Goal: Task Accomplishment & Management: Manage account settings

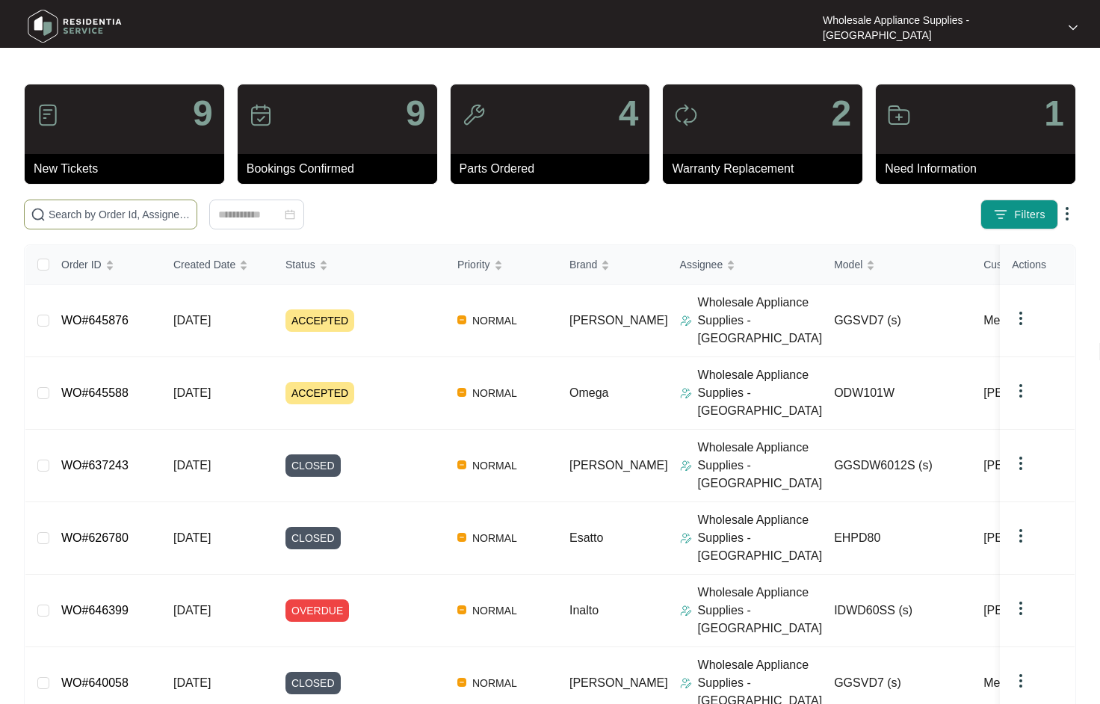
click at [99, 215] on input "text" at bounding box center [120, 214] width 142 height 16
paste input "ODW101W"
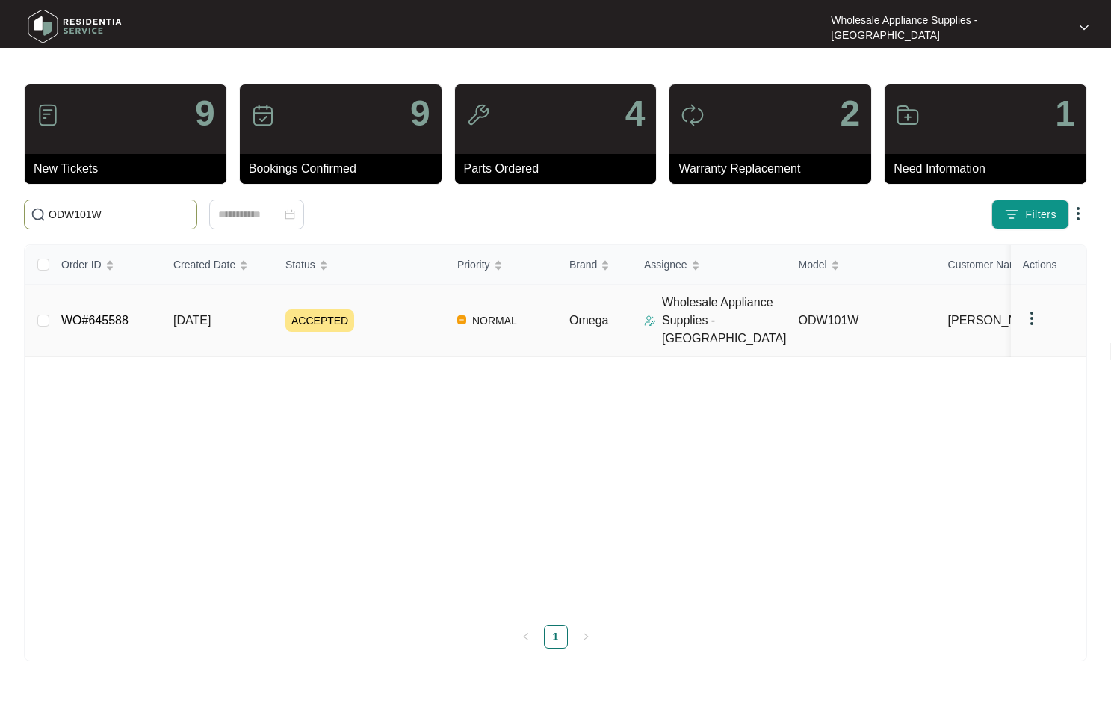
type input "ODW101W"
click at [194, 315] on span "[DATE]" at bounding box center [191, 320] width 37 height 13
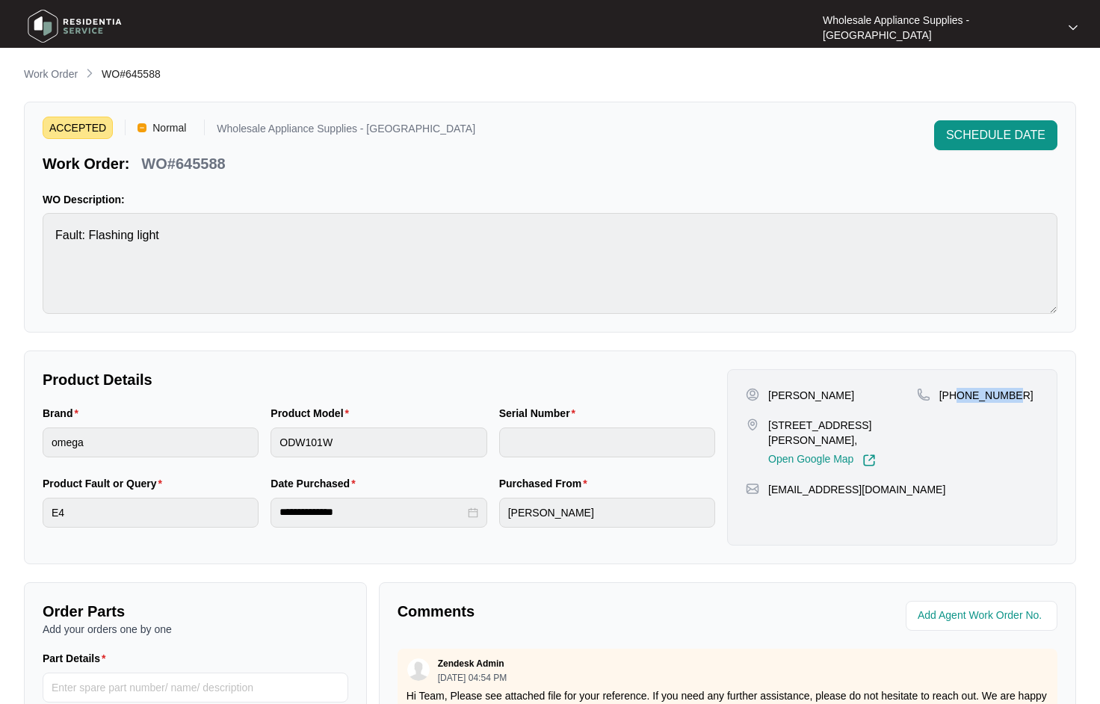
drag, startPoint x: 1015, startPoint y: 392, endPoint x: 957, endPoint y: 393, distance: 57.6
click at [957, 393] on div "[PHONE_NUMBER]" at bounding box center [978, 395] width 122 height 15
copy p "422184247"
click at [994, 137] on span "SCHEDULE DATE" at bounding box center [995, 135] width 99 height 18
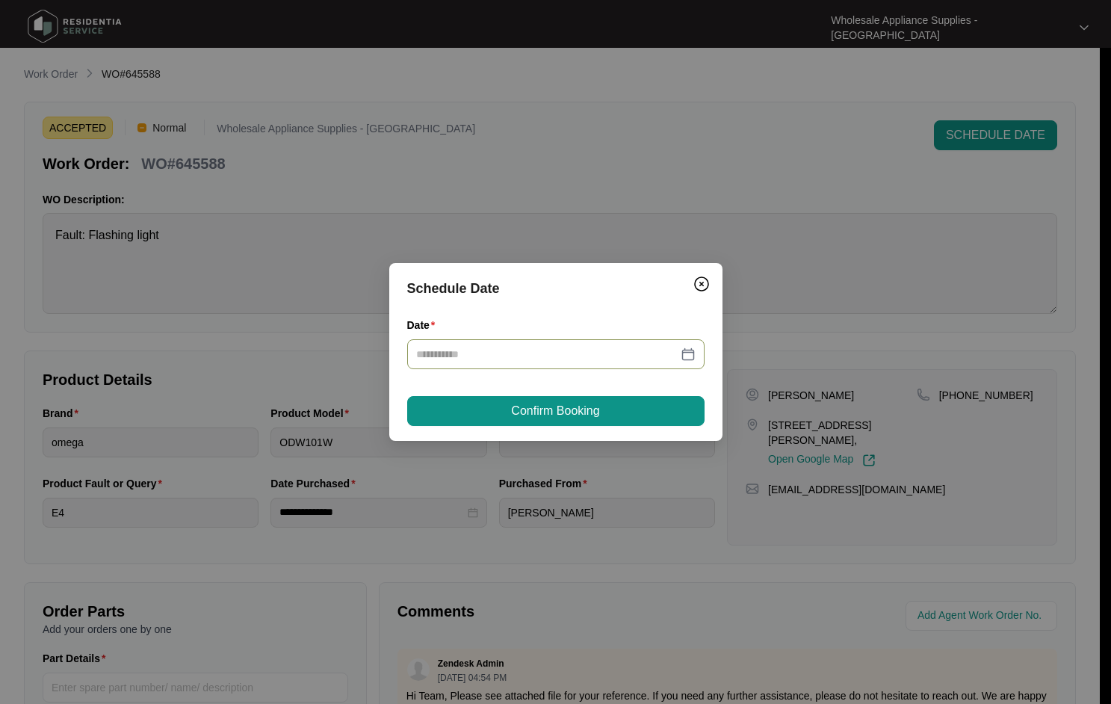
click at [467, 353] on input "Date" at bounding box center [547, 354] width 262 height 16
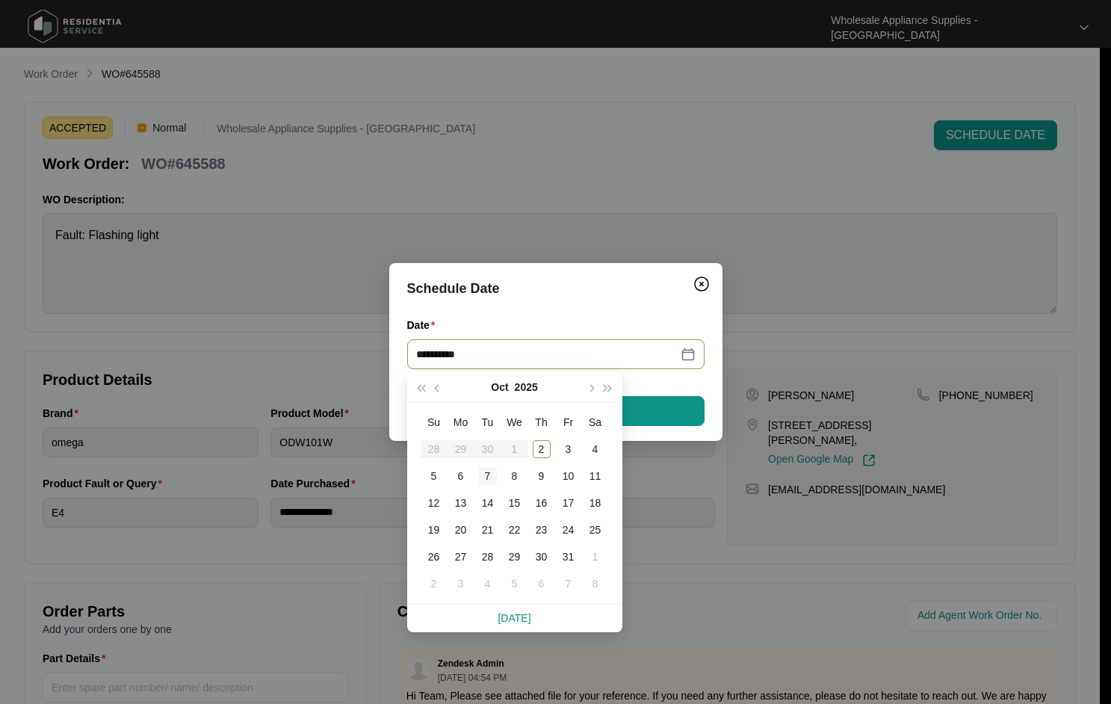
type input "**********"
click at [482, 478] on div "7" at bounding box center [488, 476] width 18 height 18
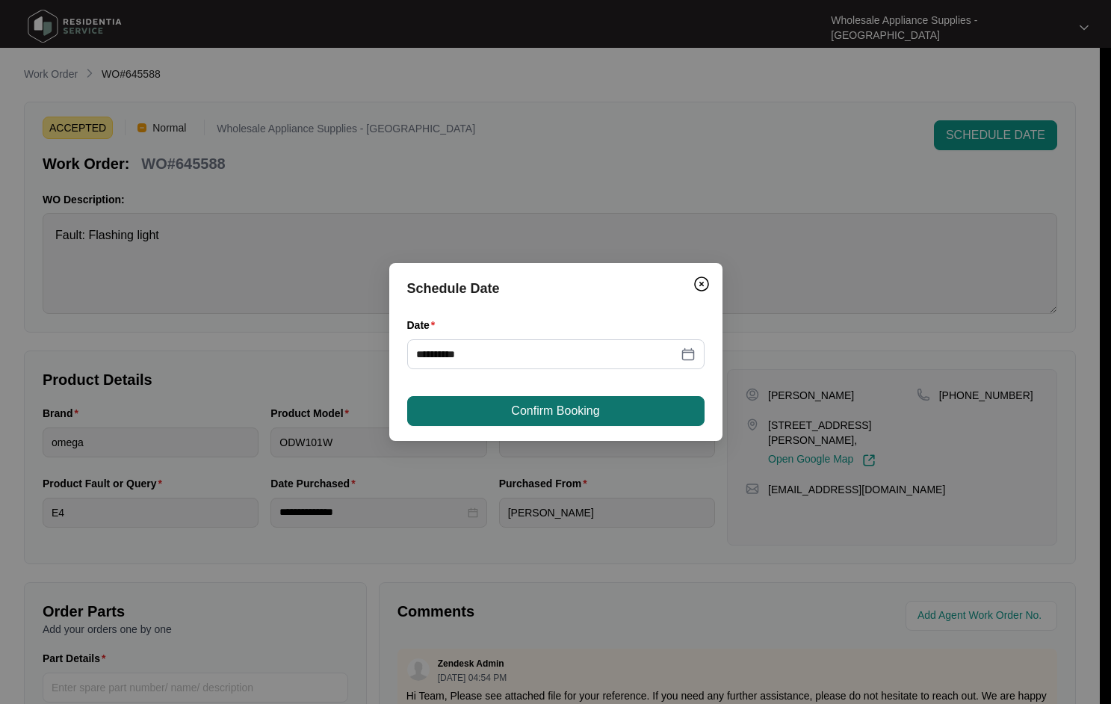
click at [528, 413] on span "Confirm Booking" at bounding box center [555, 411] width 88 height 18
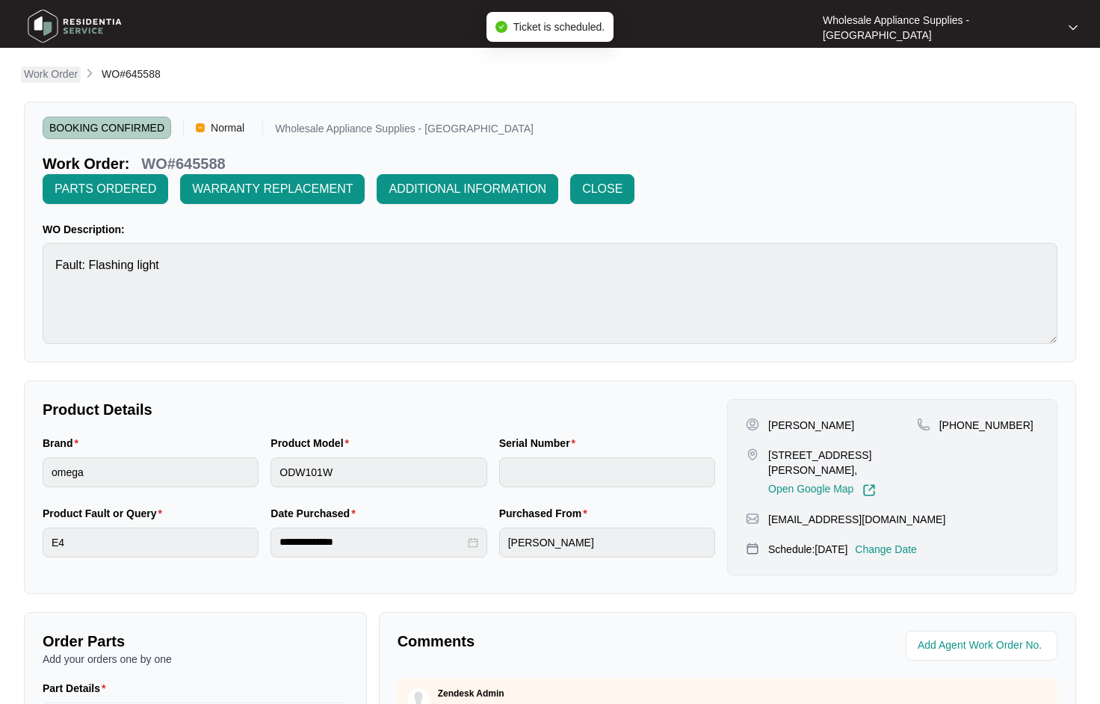
click at [68, 74] on p "Work Order" at bounding box center [51, 74] width 54 height 15
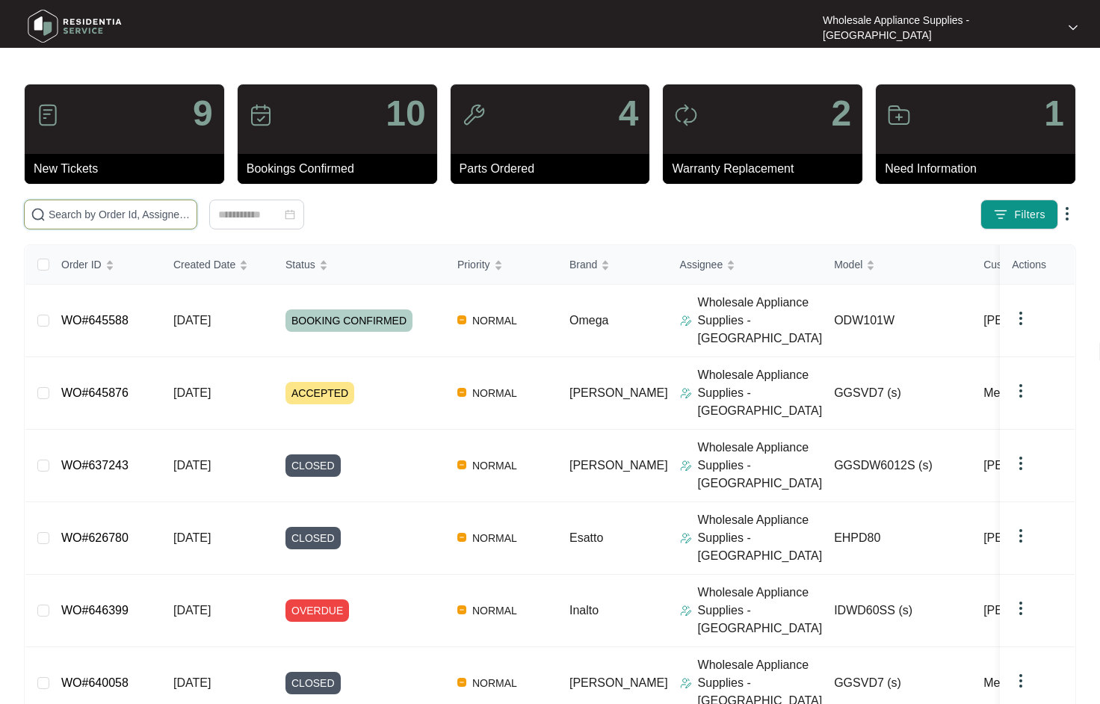
click at [124, 213] on input "text" at bounding box center [120, 214] width 142 height 16
paste input "GGSVD7"
type input "GGSVD7"
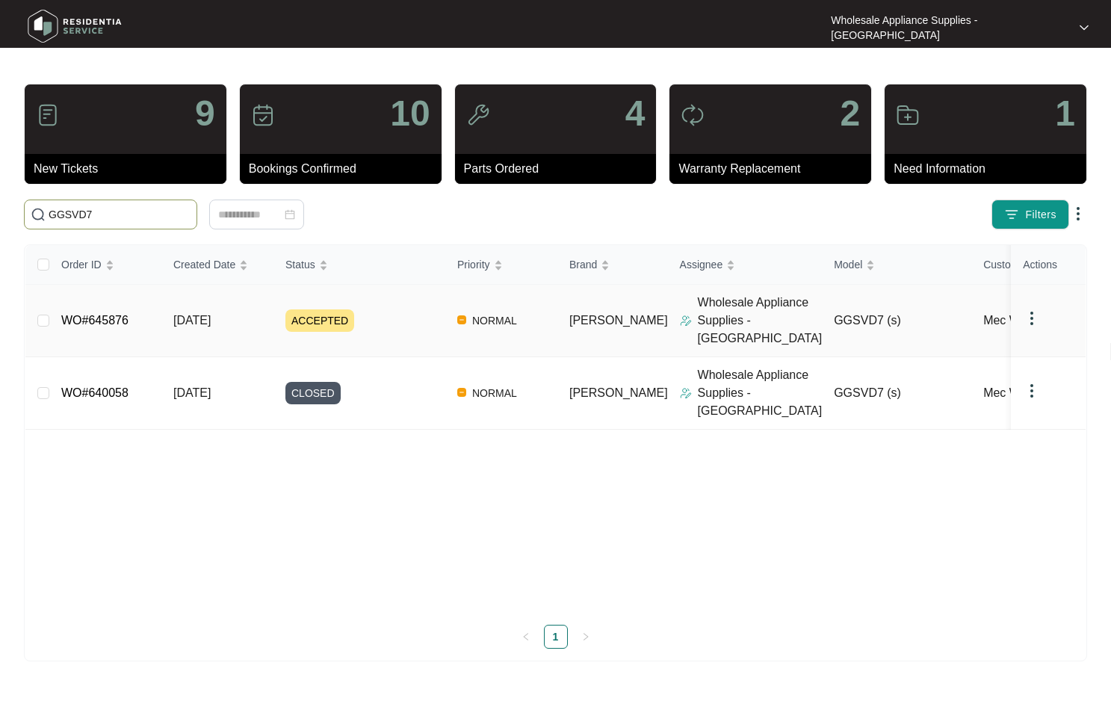
click at [211, 314] on span "[DATE]" at bounding box center [191, 320] width 37 height 13
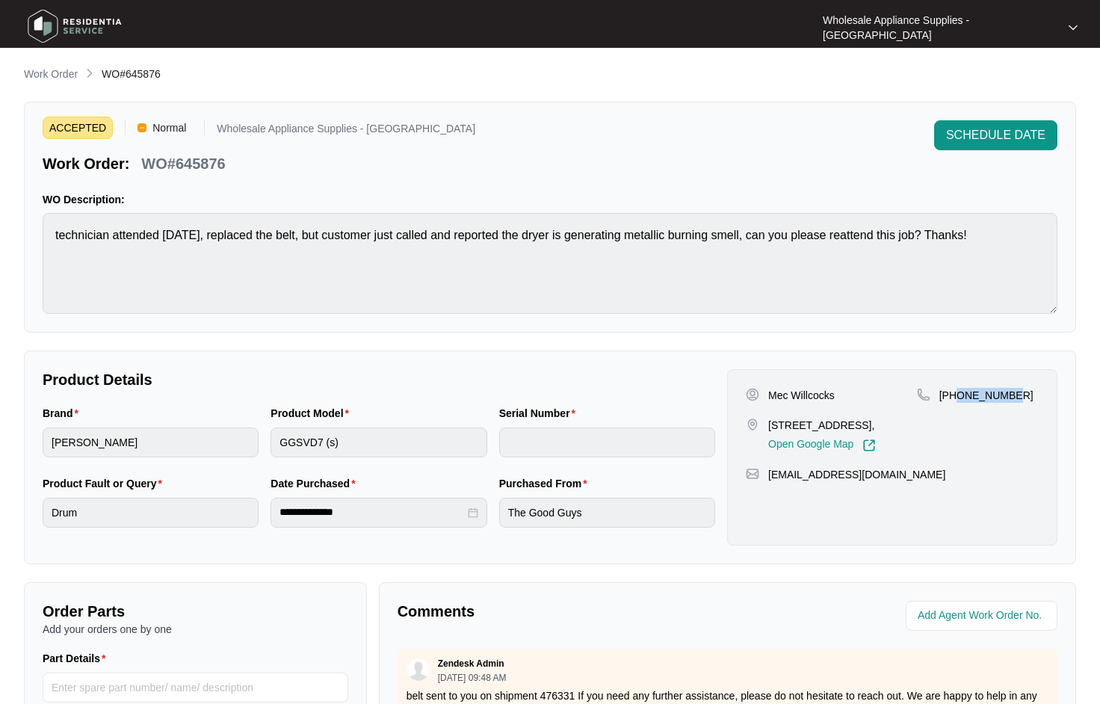
drag, startPoint x: 1014, startPoint y: 392, endPoint x: 959, endPoint y: 395, distance: 54.6
click at [959, 395] on div "[PHONE_NUMBER]" at bounding box center [978, 395] width 122 height 15
copy p "424935880"
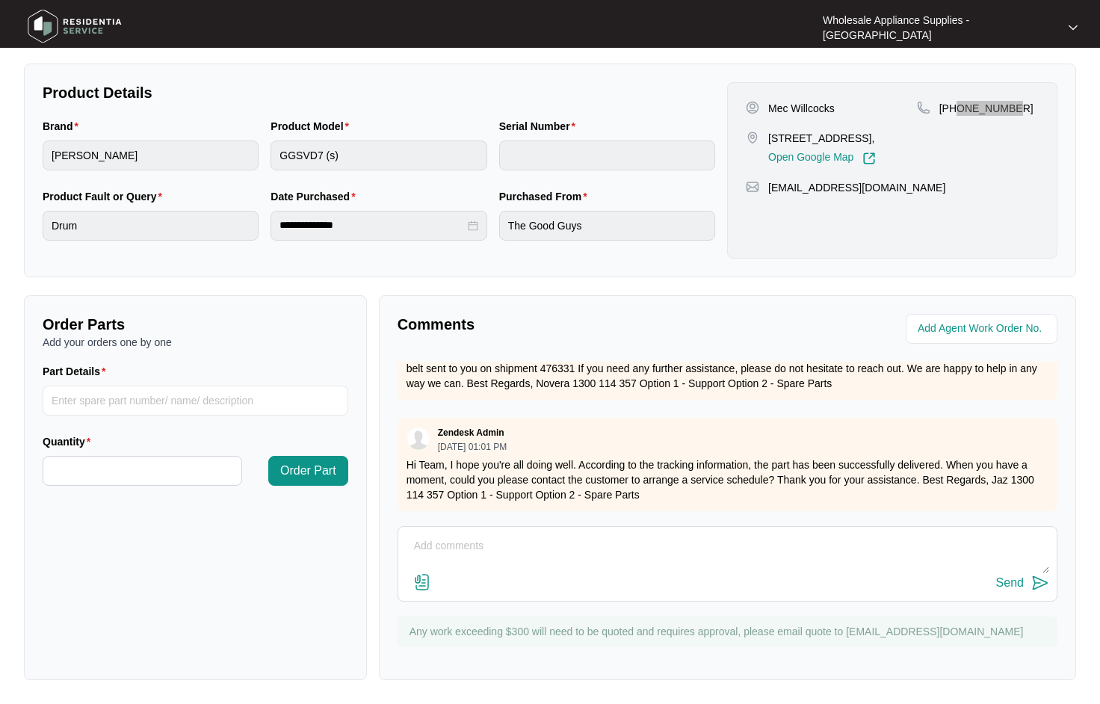
scroll to position [288, 0]
click at [558, 566] on textarea at bounding box center [728, 553] width 644 height 39
type textarea "h"
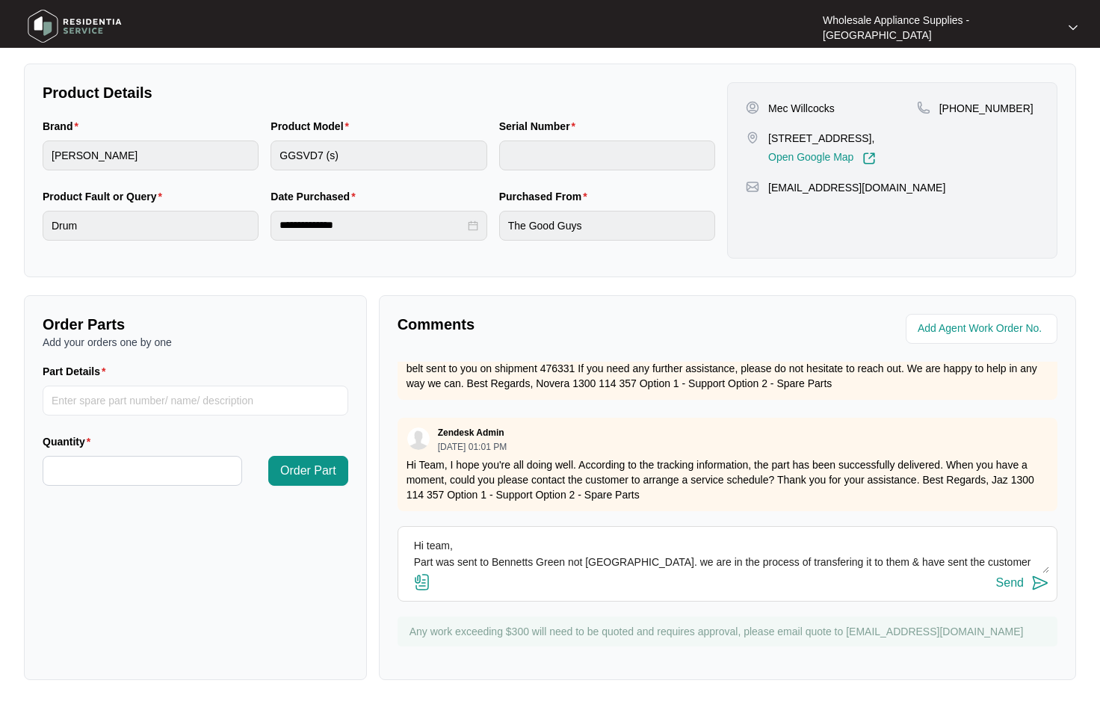
scroll to position [11, 0]
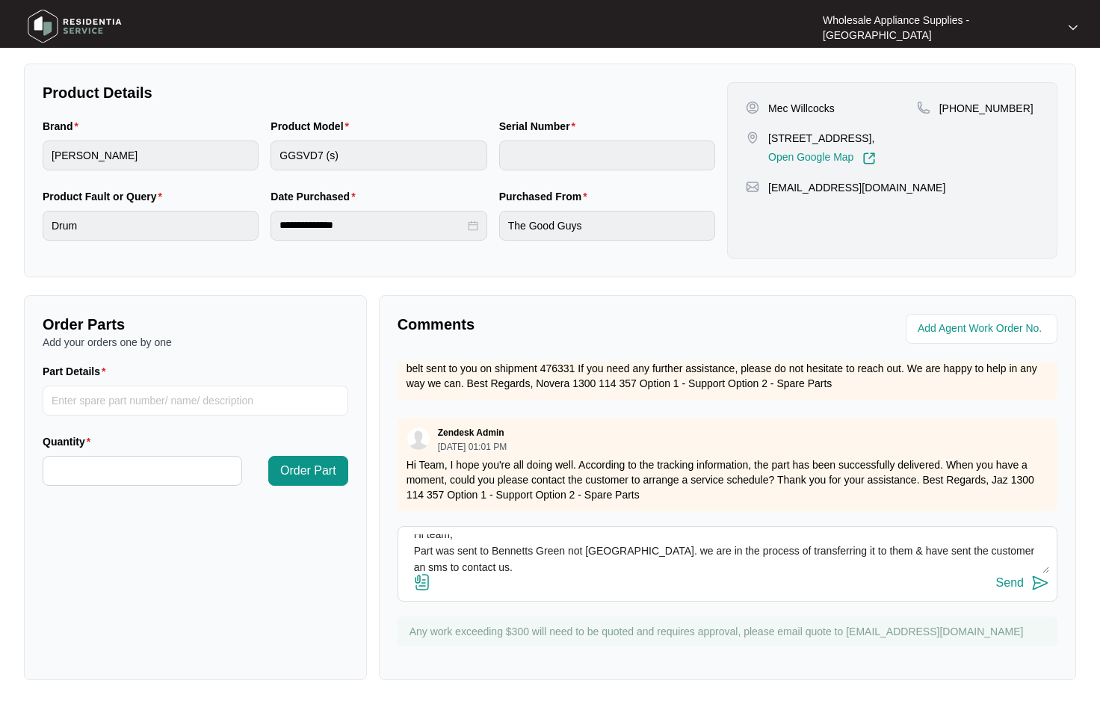
type textarea "Hi team, Part was sent to Bennetts Green not [GEOGRAPHIC_DATA]. we are in the p…"
click at [1021, 585] on div "Send" at bounding box center [1010, 582] width 28 height 13
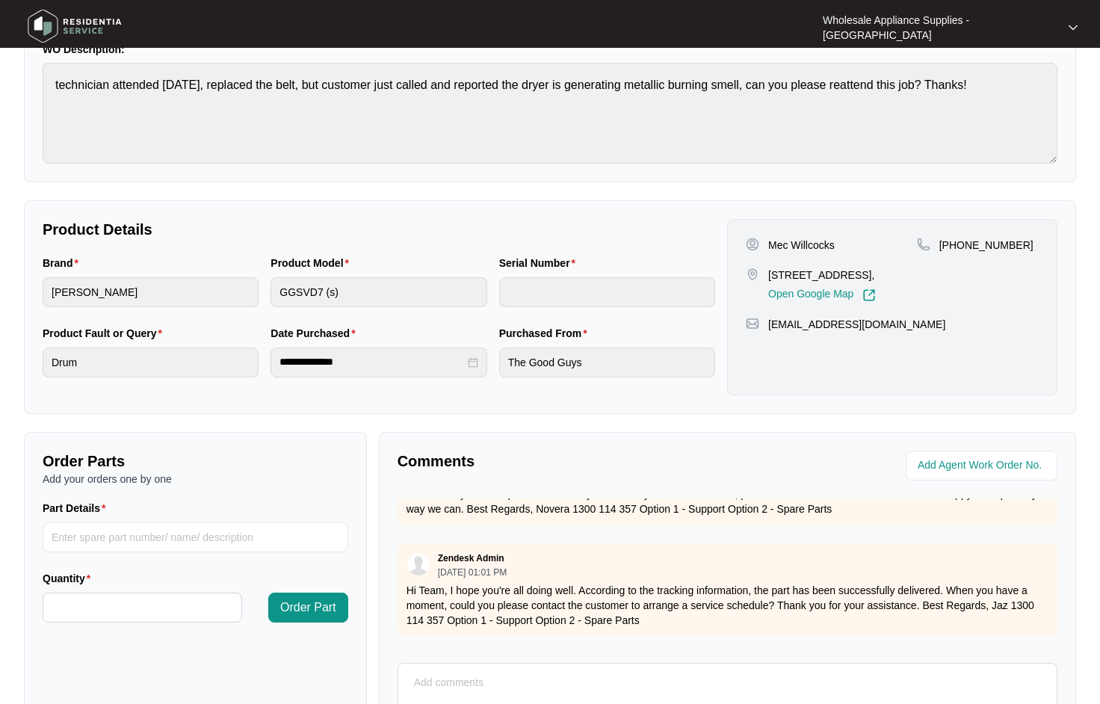
scroll to position [0, 0]
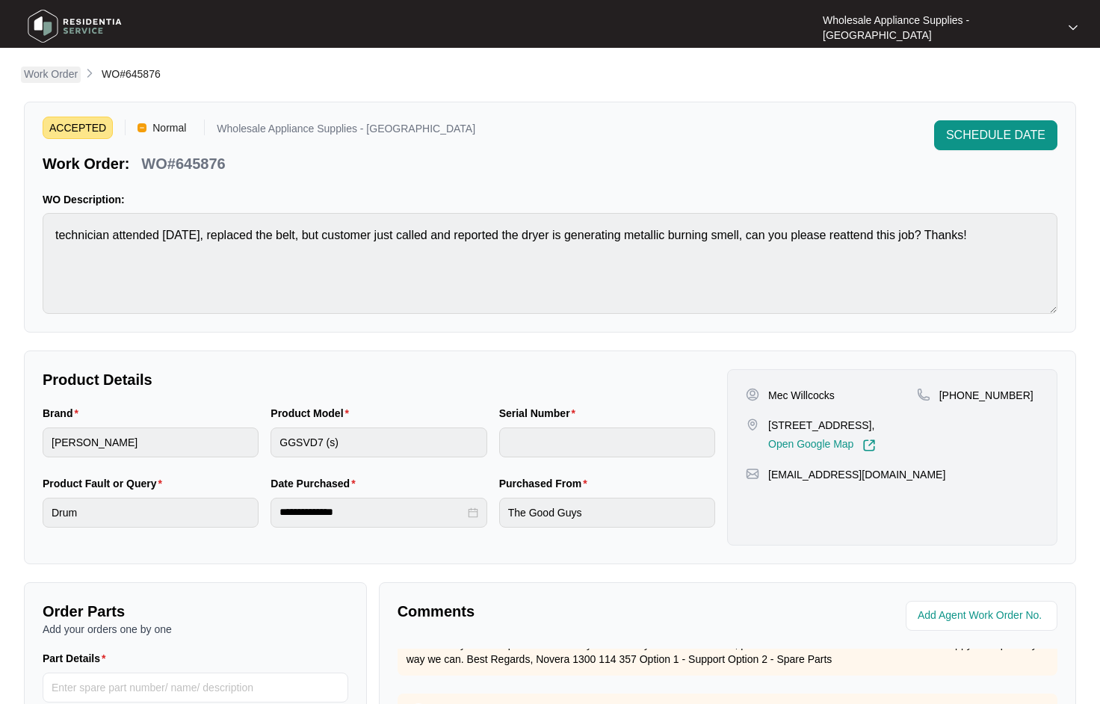
click at [67, 74] on p "Work Order" at bounding box center [51, 74] width 54 height 15
